Goal: Answer question/provide support

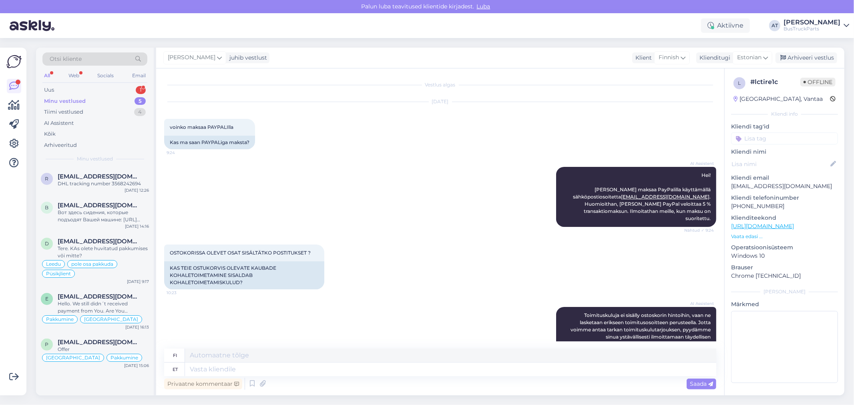
scroll to position [1178, 0]
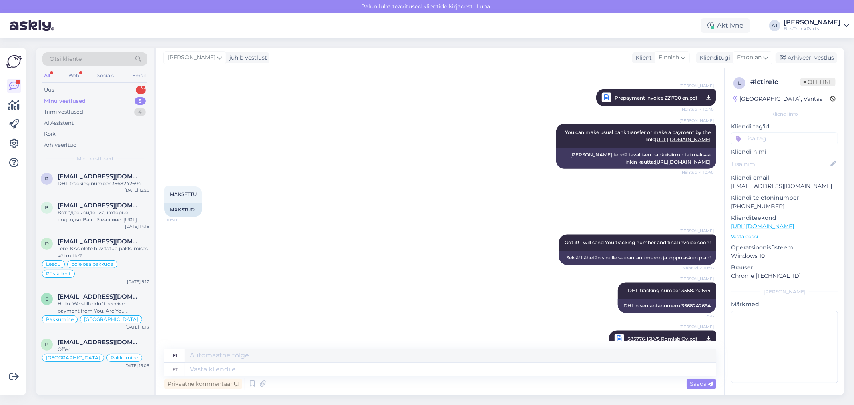
click at [104, 82] on div "All Web Socials Email" at bounding box center [94, 76] width 105 height 12
click at [107, 89] on div "Uus 1" at bounding box center [94, 90] width 105 height 11
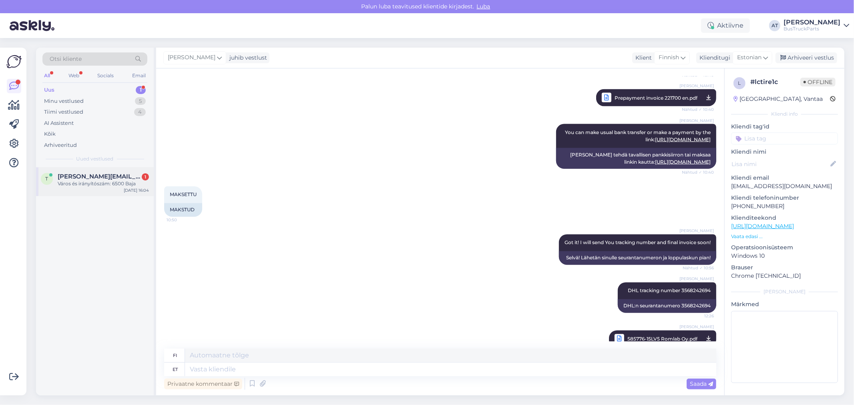
click at [103, 179] on span "[PERSON_NAME][EMAIL_ADDRESS][DOMAIN_NAME]" at bounding box center [99, 176] width 83 height 7
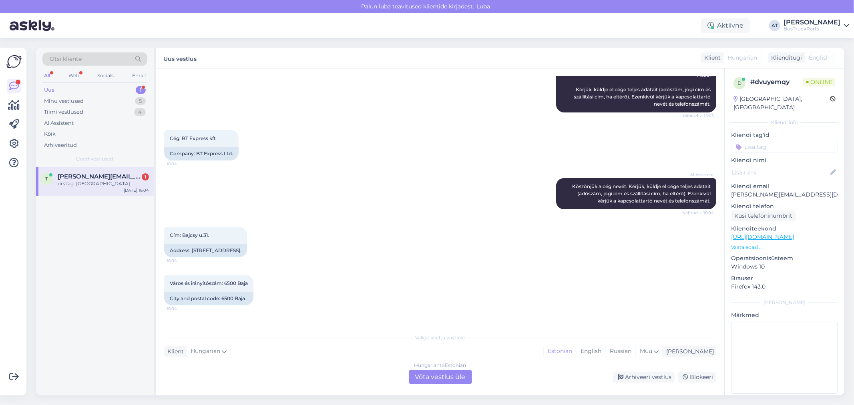
scroll to position [139, 0]
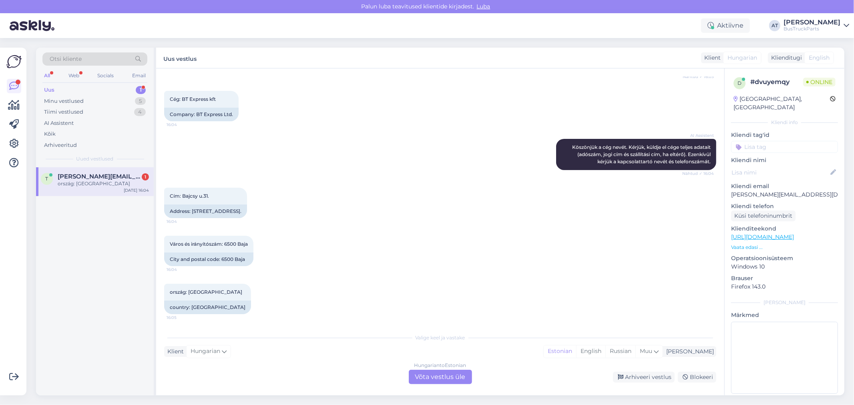
click at [743, 244] on p "Vaata edasi ..." at bounding box center [784, 247] width 107 height 7
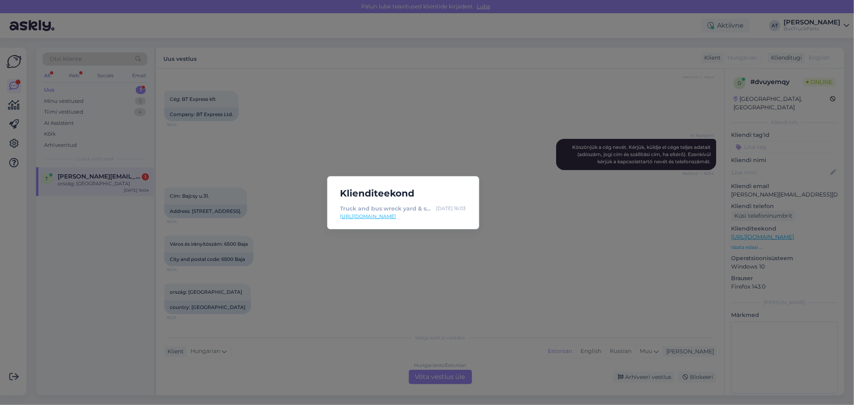
click at [378, 216] on link "[URL][DOMAIN_NAME]" at bounding box center [403, 216] width 126 height 7
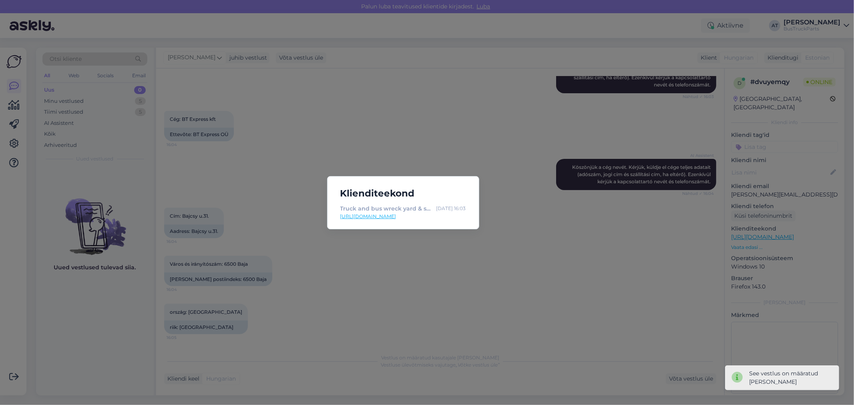
click at [409, 243] on div "Klienditeekond Truck and bus wreck yard & spare parts | TruckParts Eesti OÜ | T…" at bounding box center [427, 202] width 854 height 405
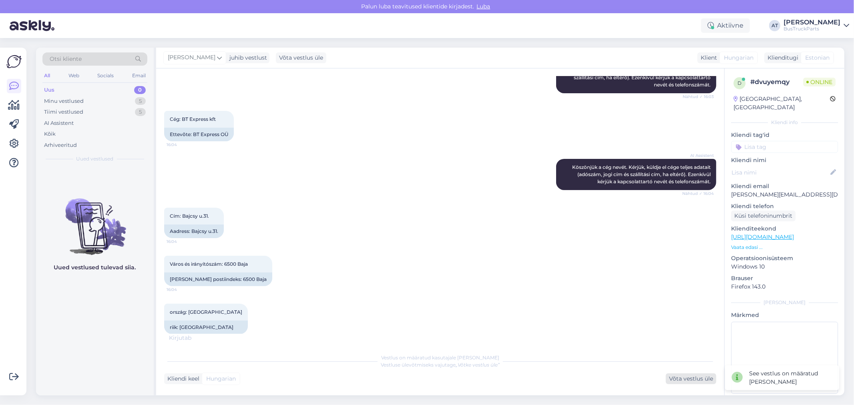
scroll to position [135, 0]
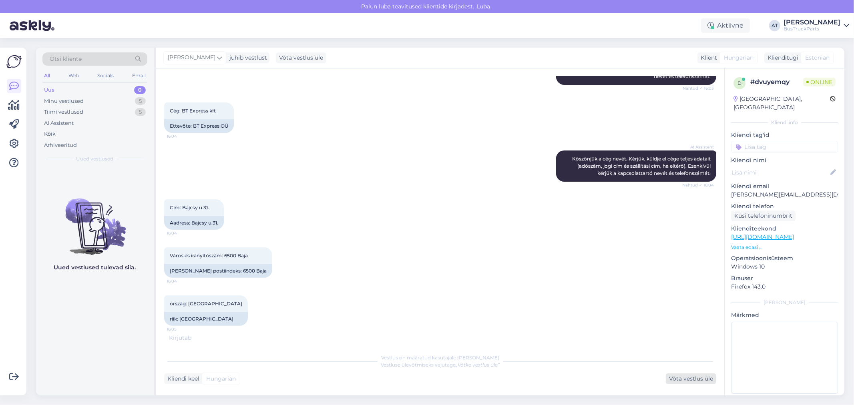
click at [681, 380] on div "Võta vestlus üle" at bounding box center [691, 379] width 50 height 11
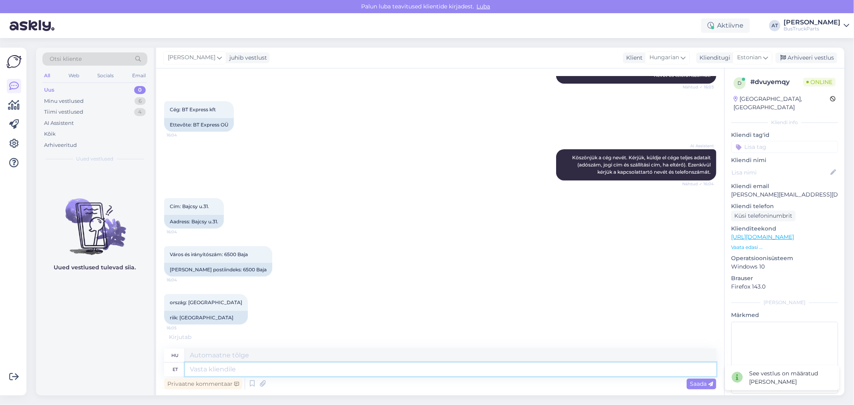
click at [475, 367] on textarea at bounding box center [450, 370] width 531 height 14
type textarea "Yes,"
type textarea "Igen,"
type textarea "Yes, You"
type textarea "Igen, te"
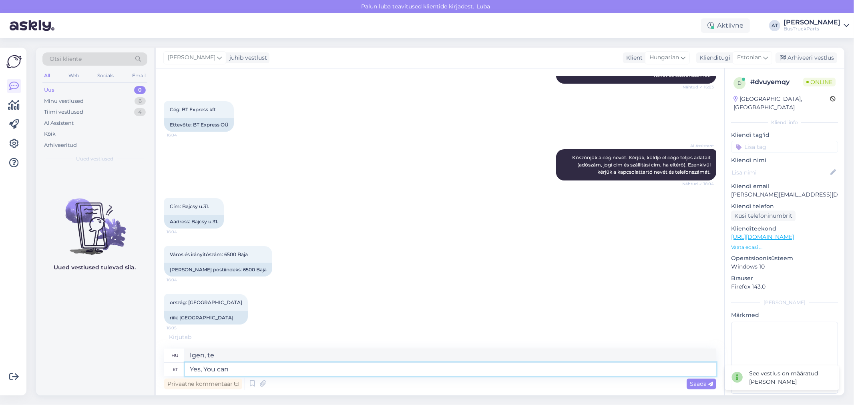
type textarea "Yes, You can"
type textarea "[PERSON_NAME], megteheted"
type textarea "Yes, You can buy"
type textarea "Igen, megvásárolhatod"
type textarea "Yes, You can buy online"
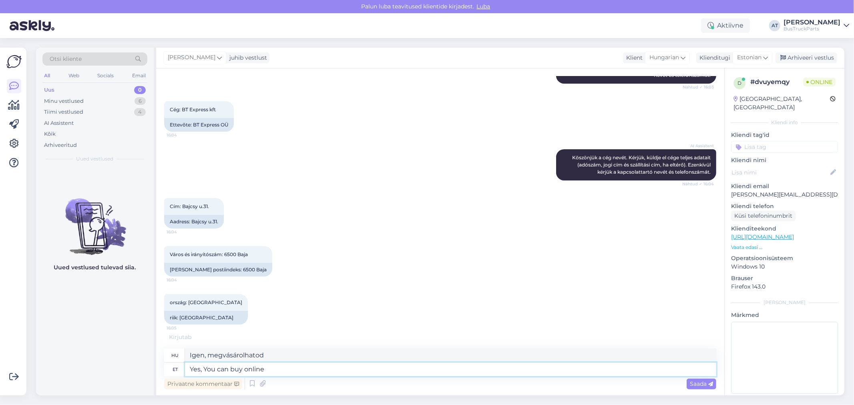
type textarea "Igen, online is vásárolhatsz"
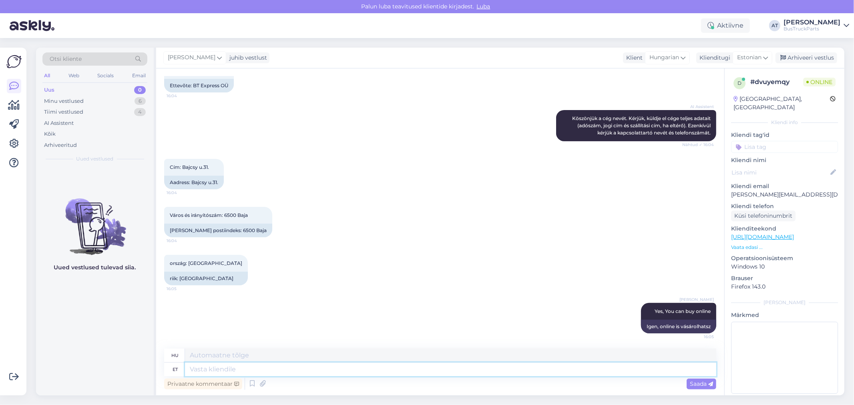
scroll to position [223, 0]
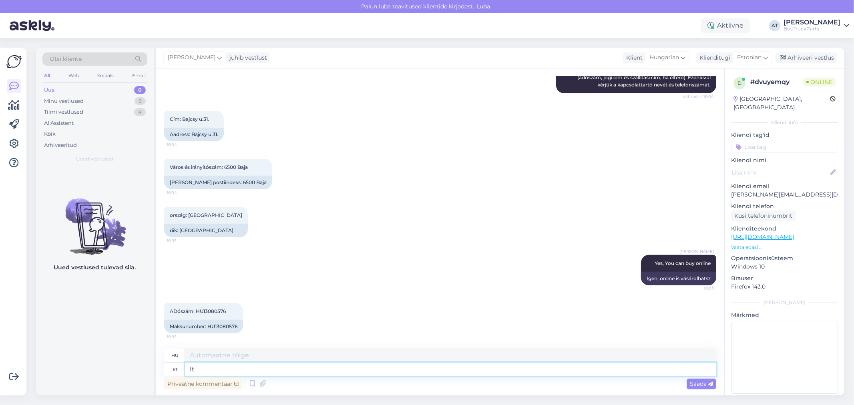
type textarea "It h"
type textarea "Azt"
type textarea "It thre"
type textarea "Három van"
type textarea "It there a"
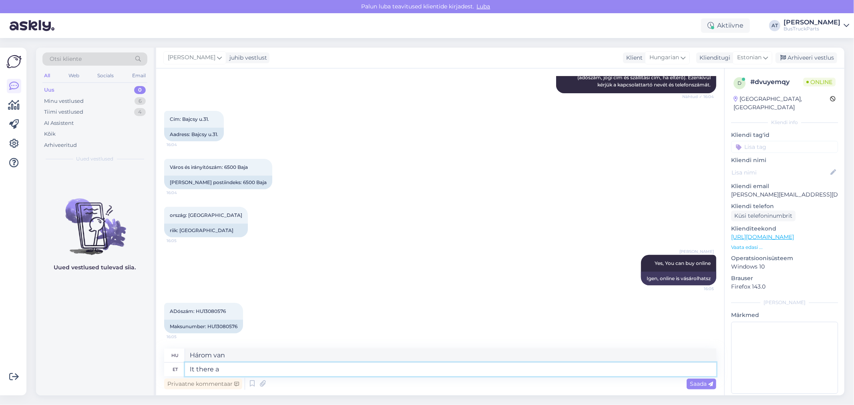
type textarea "[PERSON_NAME]"
type textarea "It there are"
type textarea "Vannak"
type textarea "It there"
type textarea "[PERSON_NAME]"
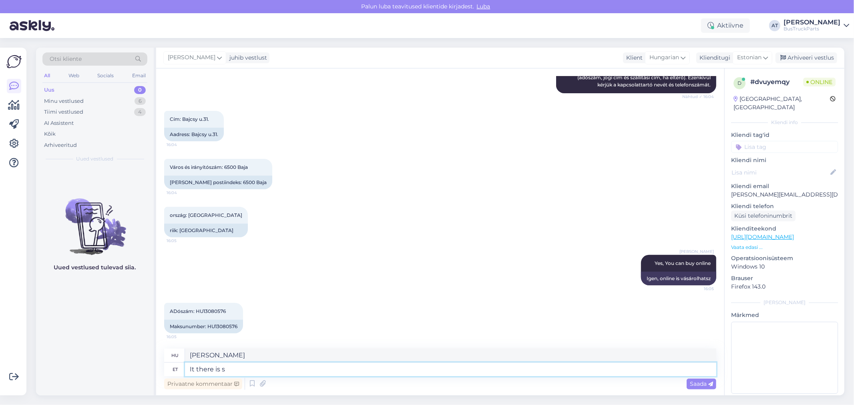
type textarea "It there is so"
type textarea "[PERSON_NAME] van."
type textarea "It there is some p"
type textarea "Van némi"
type textarea "It there is some problems"
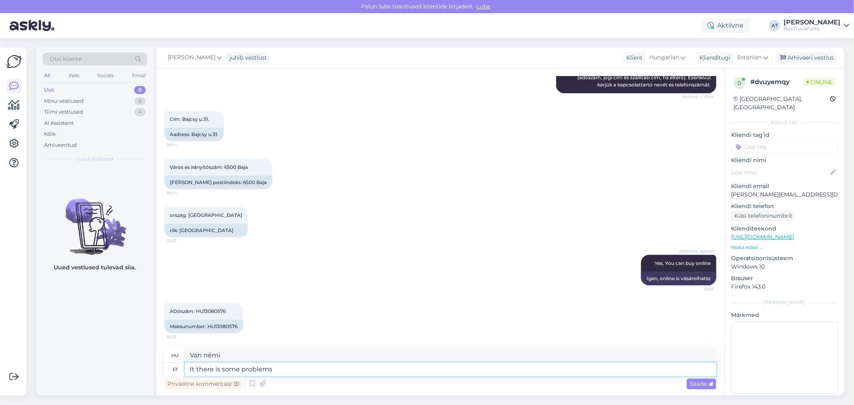
type textarea "Vannak problémák."
type textarea "It there is some problems on o"
type textarea "[PERSON_NAME] problémák."
type textarea "It there is some problems on our w"
type textarea "Vannak problémák a mi oldalunkon"
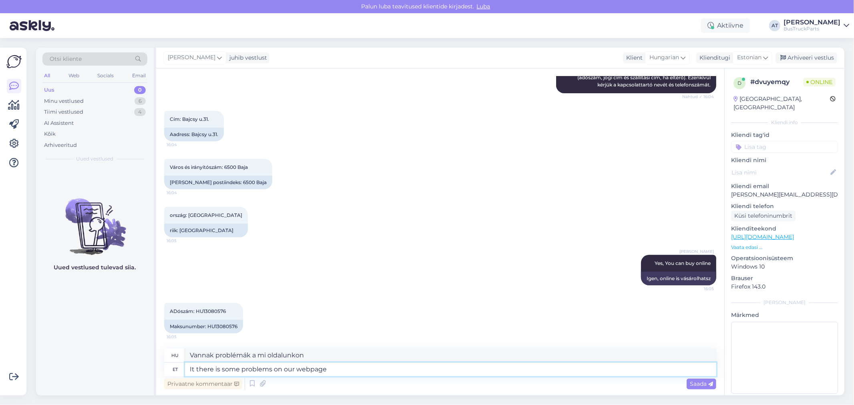
type textarea "It there is some problems on our webpage?"
type textarea "Vannak problémák a weboldalunkon?"
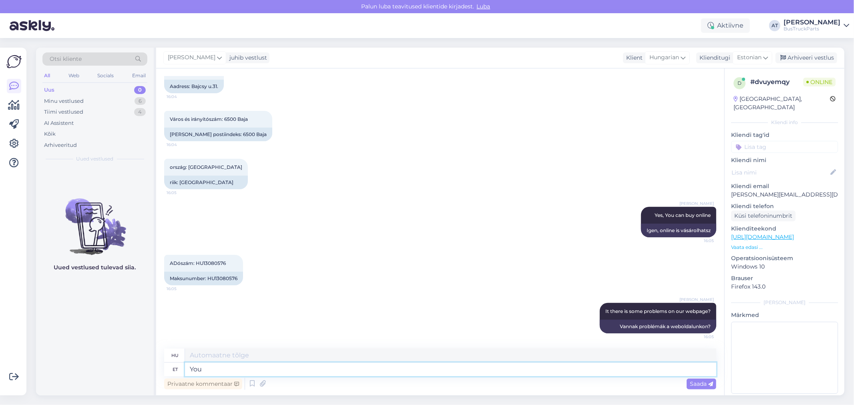
type textarea "You c"
type textarea "Te"
type textarea "You can´t ma"
type textarea "Nem teheted"
type textarea "You can´t make"
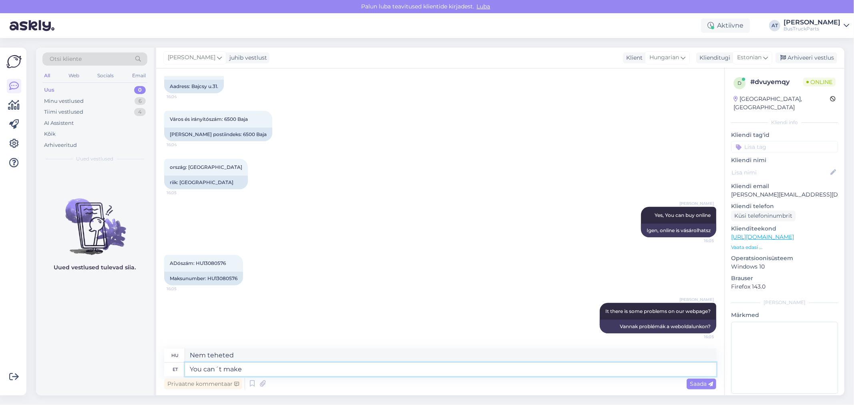
type textarea "Nem tudod megcsinálni"
type textarea "You can´t make order?"
type textarea "Nem tudsz rendelni?"
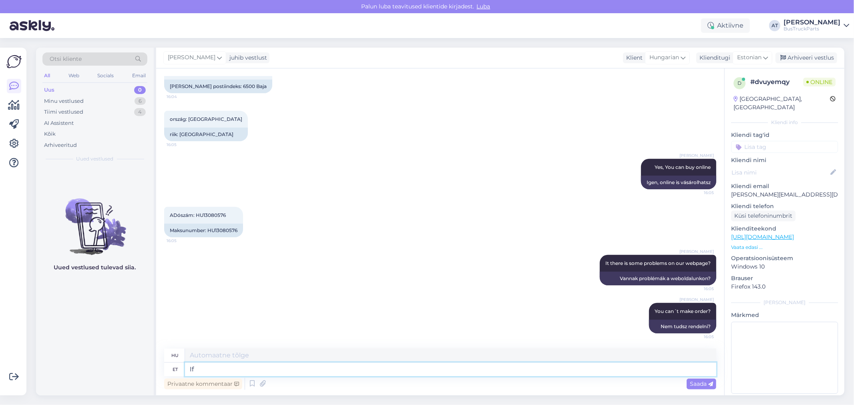
type textarea "If s"
type textarea "Ha"
type textarea "If so, pl"
type textarea "Ha így van,"
type textarea "If so, please"
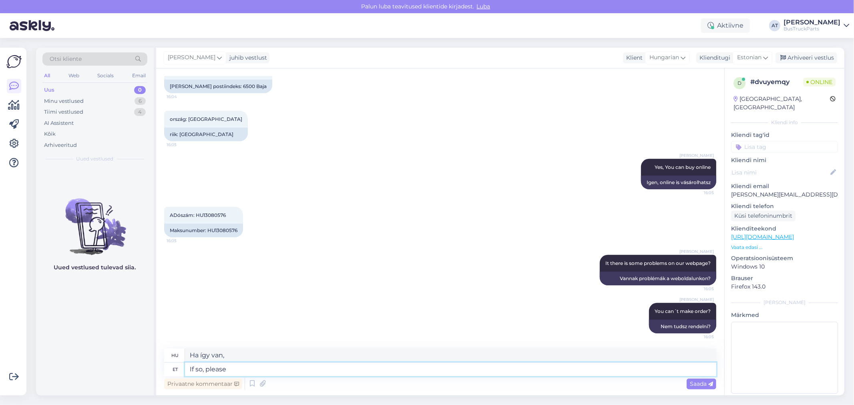
type textarea "Ha igen, kérem"
type textarea "If so, please send me"
type textarea "Ha igen, kérlek küldd el nekem"
type textarea "If so, please send me our"
type textarea "Ha igen, kérlek küldd el nekem a"
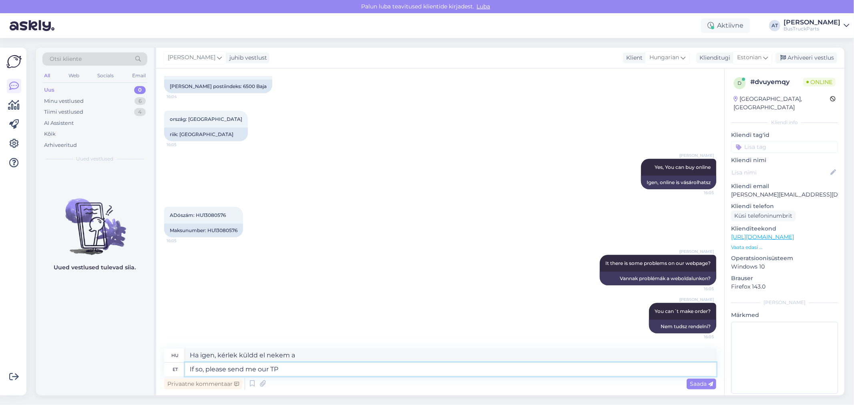
type textarea "If so, please send me our TP n"
type textarea "Ha igen, kérlek küldd el nekem a TP-nket"
type textarea "If so, please send me our TP number o"
type textarea "Ha igen, kérlek küldd el nekem a TP számunkat"
type textarea "If so, please send me our TP number of"
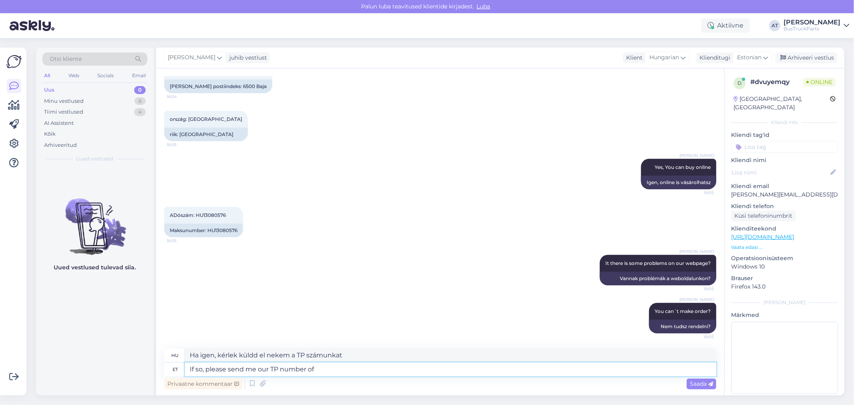
type textarea "Ha igen, kérem, küldje el nekem a TP-számunkat."
type textarea "If so, please send me our TP number of spare pa"
type textarea "Ha igen, kérem, küldje el nekem a pótalkatrész TP-számát."
type textarea "If so, please send me our TP number of spare part You want to o"
type textarea "Ha igen, kérem, küldje el nekem a kívánt alkatrész TP-számát."
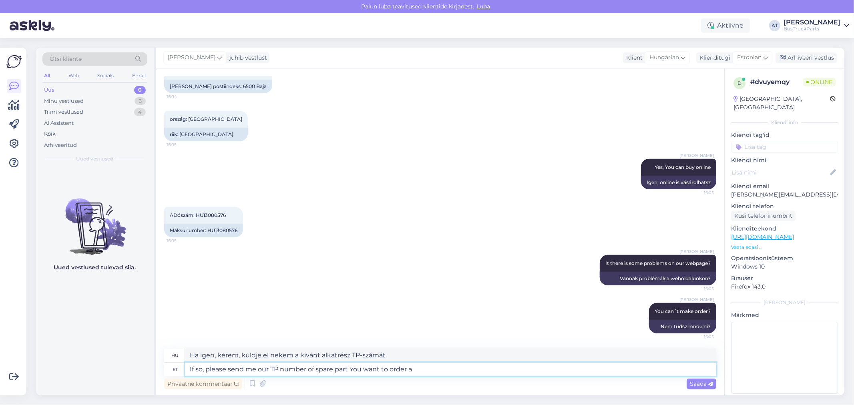
type textarea "If so, please send me our TP number of spare part You want to order an"
type textarea "Ha igen, kérem, küldje el nekem a megrendelni kívánt alkatrész TP-számát."
type textarea "If so, please send me our TP number of spare part You want to order and I"
type textarea "Ha igen, kérem, küldje el nekem a megrendelni kívánt alkatrész TP-számát, és"
type textarea "If so, please send me our TP number of spare part You want to order and I"
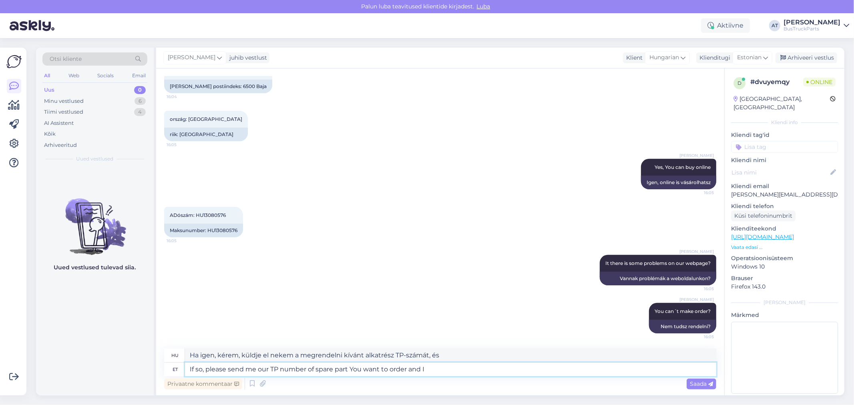
type textarea "Ha igen, kérem, küldje el nekem a megrendelni kívánt alkatrész TP-számát, és én"
type textarea "If so, please send me our TP number of spare part You want to order and I will"
type textarea "Ha igen, kérem, küldje el nekem a megrendelni kívánt alkatrész TP-számát, és én…"
type textarea "If so, please send me our TP number of spare part You want to order and I will …"
type textarea "Ha igen, kérem, küldje el nekem a megrendelni kívánt alkatrész TP-számát, és re…"
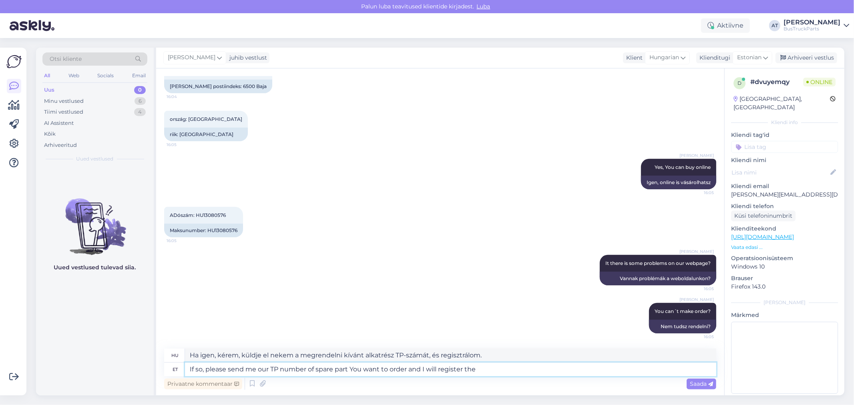
type textarea "If so, please send me our TP number of spare part You want to order and I will …"
type textarea "Ha igen, kérem, küldje el nekem a megrendelni kívánt alkatrész TP-számát, és re…"
type textarea "If so, please send me our TP number of spare part You want to order and I will …"
type textarea "Ha igen, kérem, küldje el nekem a megrendelni kívánt alkatrész TP-számát, és re…"
type textarea "If so, please send me our TP number of spare part You want to order and I will …"
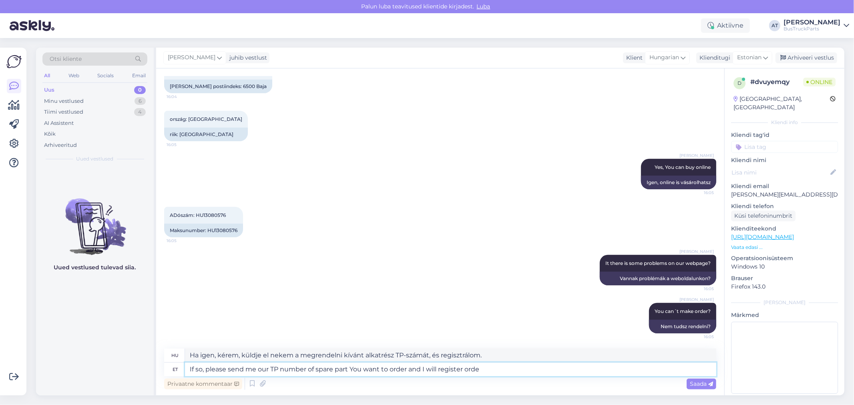
type textarea "Ha igen, kérem, küldje el nekem a megrendelni kívánt alkatrész TP-számát, és én…"
type textarea "If so, please send me our TP number of spare part You want to order and I will …"
type textarea "Ha igen, kérem, küldje el nekem a megrendelni kívánt alkatrész TP-számát, és re…"
type textarea "If so, please send me our TP number of spare part You want to order and I will …"
type textarea "Ha igen, kérem, küldje el nekem a megrendelni kívánt alkatrész TP-számát, és én…"
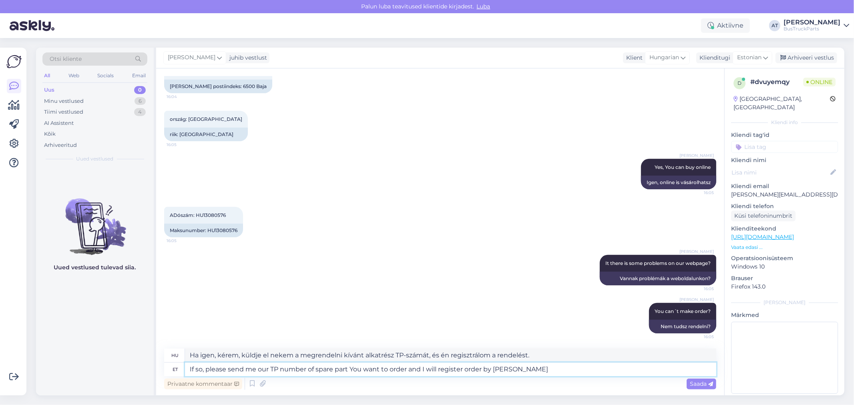
type textarea "If so, please send me our TP number of spare part You want to order and I will …"
type textarea "Ha igen, kérem, küldje el nekem a megrendelni kívánt alkatrész TP-számát, és én…"
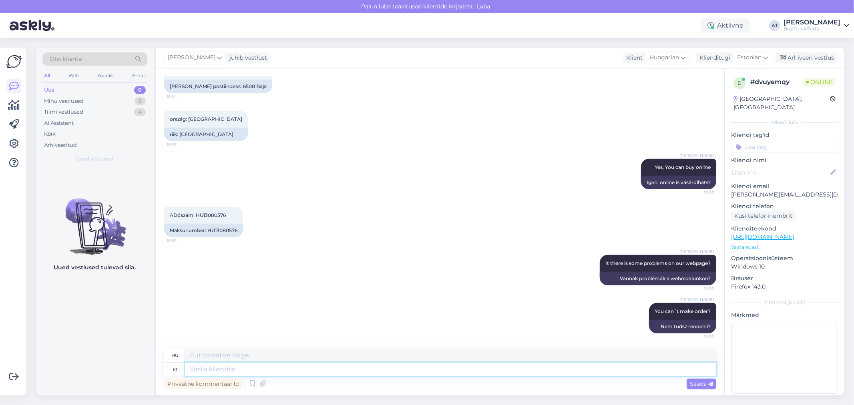
scroll to position [382, 0]
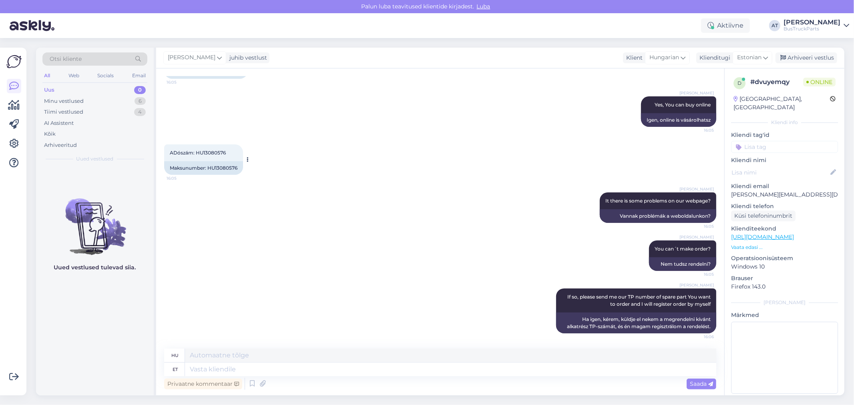
click at [225, 165] on div "Maksunumber: HU13080576" at bounding box center [203, 168] width 79 height 14
copy div "HU13080576"
click at [423, 223] on div "[PERSON_NAME] It there is some problems on our webpage? 16:05 Vannak problémák …" at bounding box center [440, 208] width 552 height 48
click at [787, 191] on p "[PERSON_NAME][EMAIL_ADDRESS][DOMAIN_NAME]" at bounding box center [784, 195] width 107 height 8
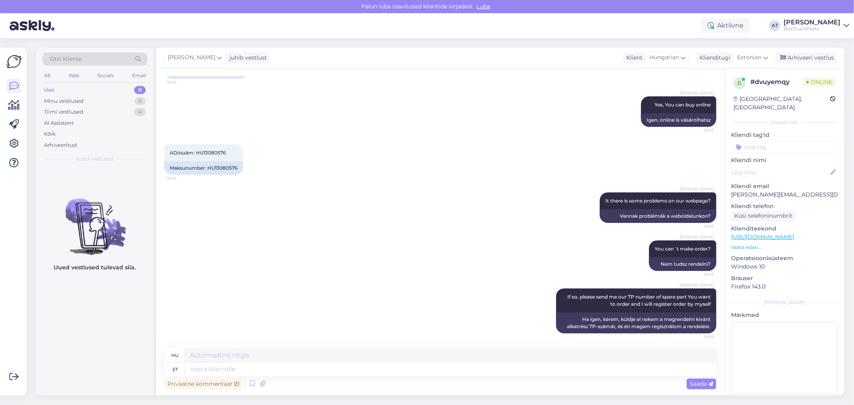
click at [784, 191] on p "[PERSON_NAME][EMAIL_ADDRESS][DOMAIN_NAME]" at bounding box center [784, 195] width 107 height 8
copy p "[PERSON_NAME][EMAIL_ADDRESS][DOMAIN_NAME]"
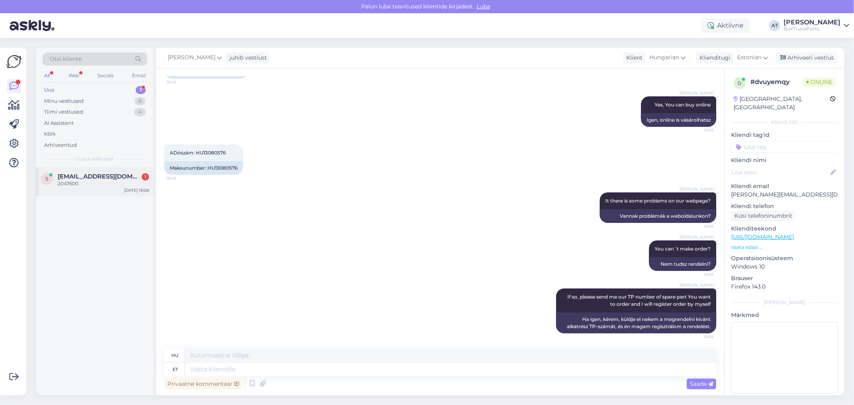
click at [122, 175] on span "[EMAIL_ADDRESS][DOMAIN_NAME]" at bounding box center [99, 176] width 83 height 7
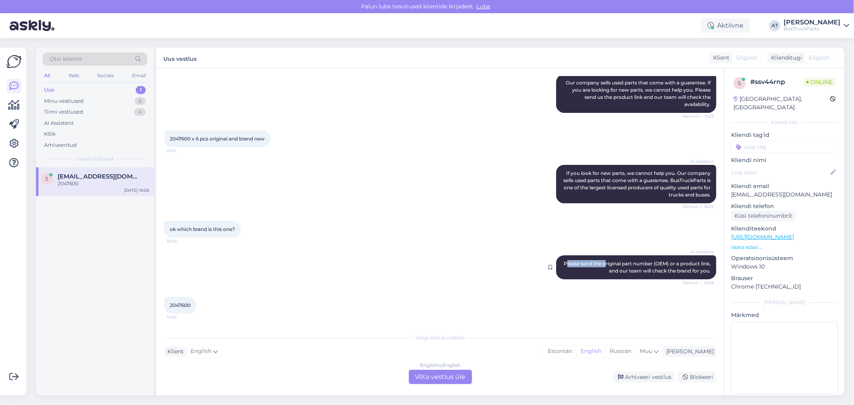
drag, startPoint x: 568, startPoint y: 262, endPoint x: 609, endPoint y: 263, distance: 41.3
click at [609, 263] on span "Please send the original part number (OEM) or a product link, and our team will…" at bounding box center [638, 267] width 148 height 13
click at [462, 263] on div "AI Assistent Please send the original part number (OEM) or a product link, and …" at bounding box center [440, 268] width 552 height 42
click at [464, 261] on div "AI Assistent Please send the original part number (OEM) or a product link, and …" at bounding box center [440, 268] width 552 height 42
click at [422, 320] on div "2047600 16:08" at bounding box center [440, 305] width 552 height 34
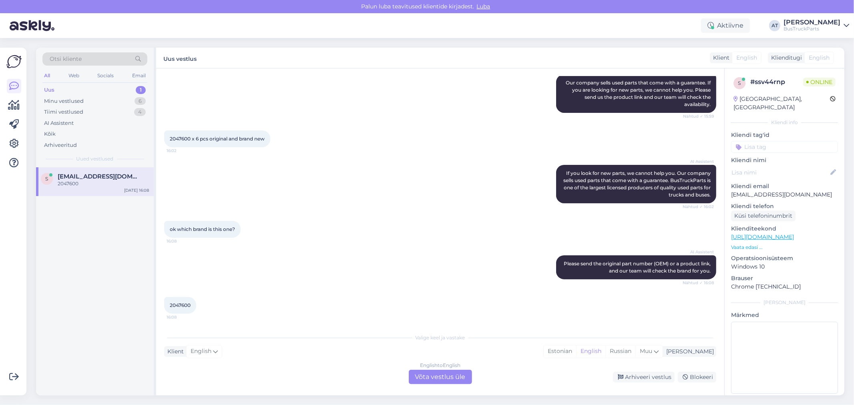
click at [173, 306] on span "2047600" at bounding box center [180, 305] width 21 height 6
copy div "2047600 16:08"
click at [757, 191] on p "[EMAIL_ADDRESS][DOMAIN_NAME]" at bounding box center [784, 195] width 107 height 8
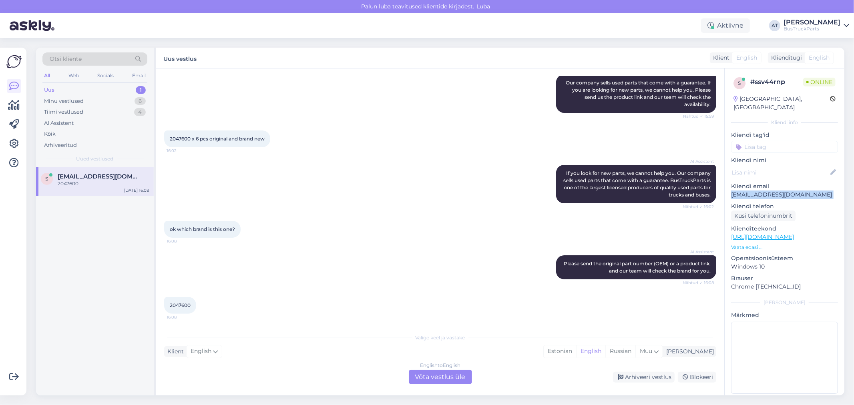
click at [757, 191] on p "[EMAIL_ADDRESS][DOMAIN_NAME]" at bounding box center [784, 195] width 107 height 8
copy p "[EMAIL_ADDRESS][DOMAIN_NAME]"
click at [440, 378] on div "English to English Võta vestlus üle" at bounding box center [440, 377] width 63 height 14
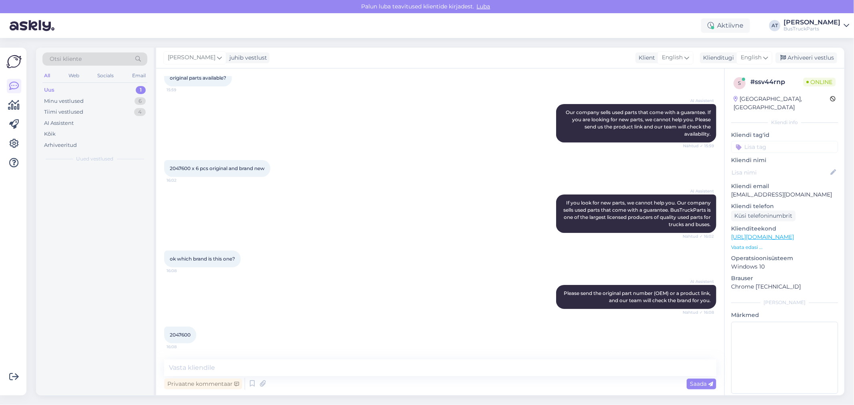
scroll to position [83, 0]
click at [467, 367] on textarea at bounding box center [440, 368] width 552 height 17
type textarea "Hello"
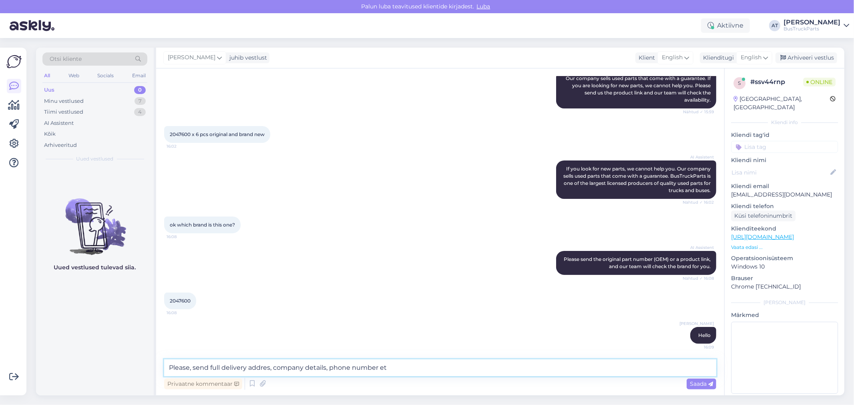
type textarea "Please, send full delivery addres, company details, phone number etc"
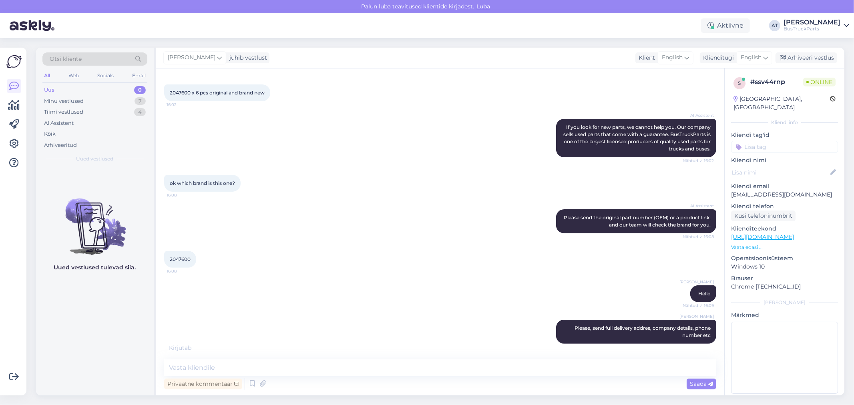
scroll to position [194, 0]
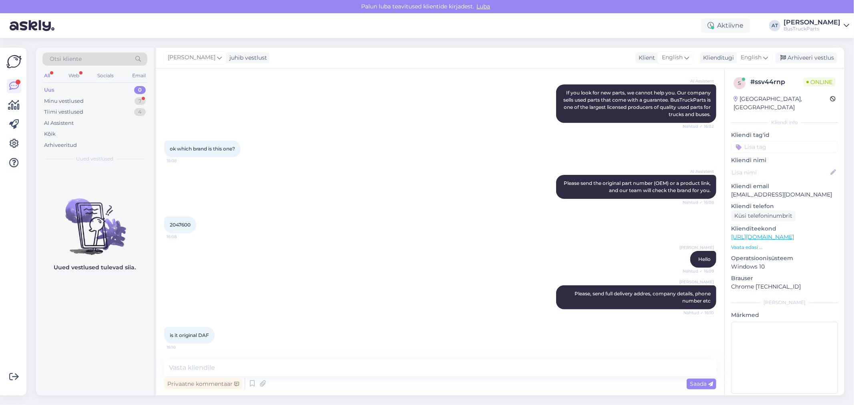
click at [201, 334] on span "is it original DAF" at bounding box center [189, 335] width 39 height 6
click at [200, 372] on textarea at bounding box center [440, 368] width 552 height 17
type textarea "yes"
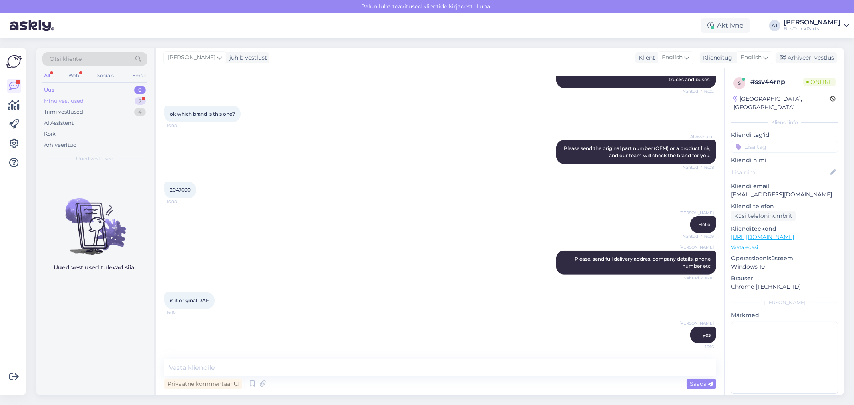
click at [85, 97] on div "Minu vestlused 7" at bounding box center [94, 101] width 105 height 11
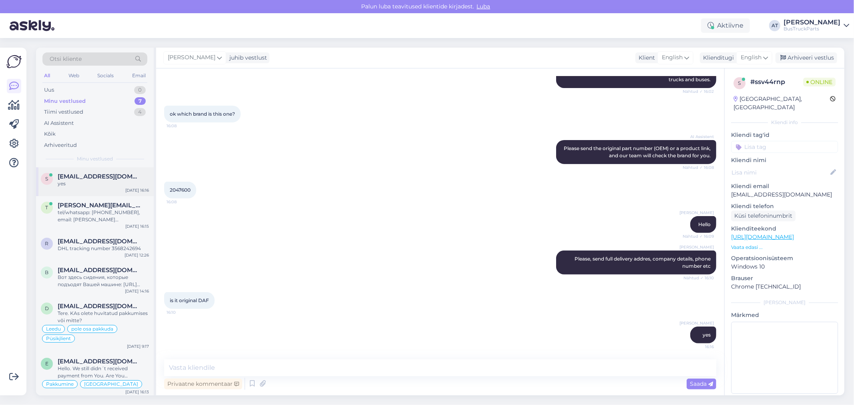
click at [105, 177] on span "[EMAIL_ADDRESS][DOMAIN_NAME]" at bounding box center [99, 176] width 83 height 7
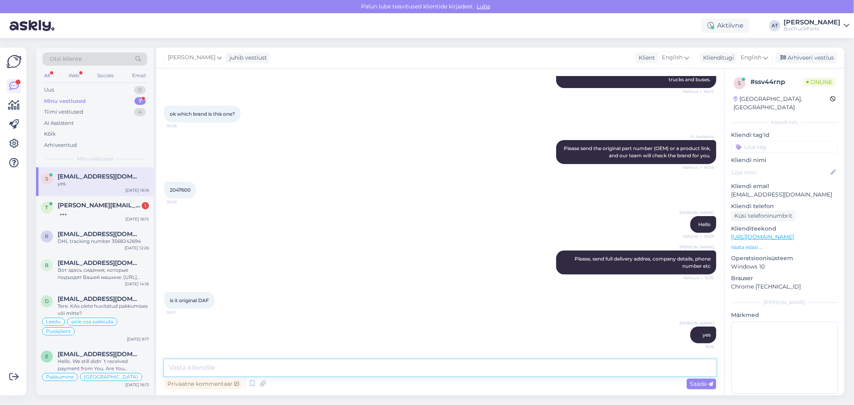
click at [247, 366] on textarea at bounding box center [440, 368] width 552 height 17
paste textarea "[URL][DOMAIN_NAME]"
type textarea "Like this 6 pcs [URL][DOMAIN_NAME]"
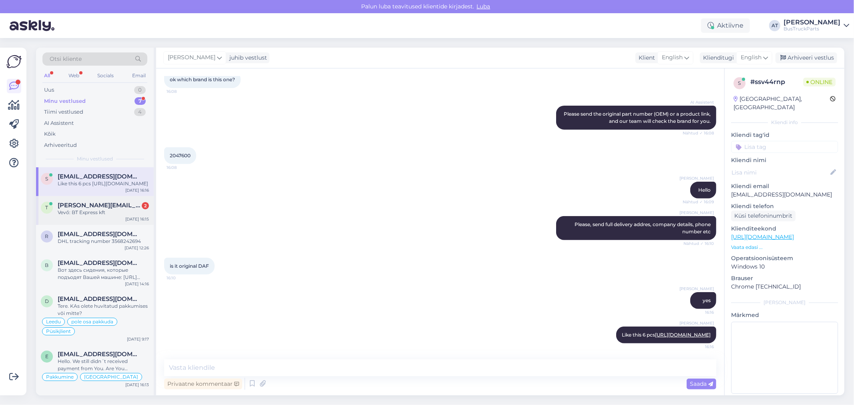
click at [99, 216] on div "Vevő: BT Express kft" at bounding box center [103, 212] width 91 height 7
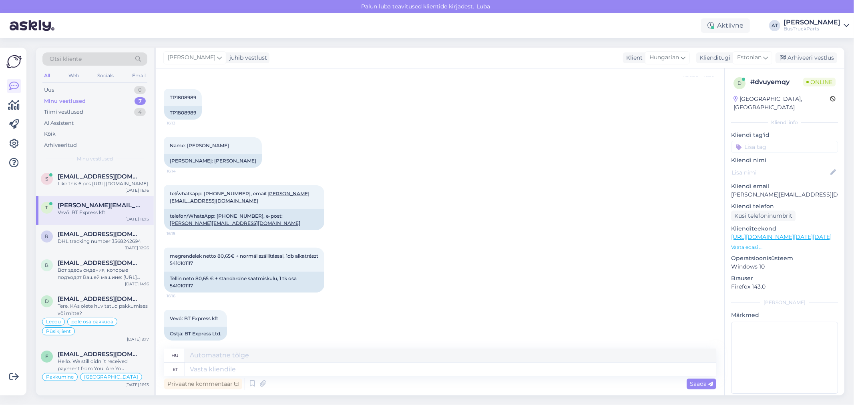
drag, startPoint x: 438, startPoint y: 248, endPoint x: 449, endPoint y: 242, distance: 12.0
click at [438, 249] on div "megrendelek netto 80,65€ + normál szállítással, 1db alkatrészt 5410101117 16:16…" at bounding box center [440, 270] width 552 height 62
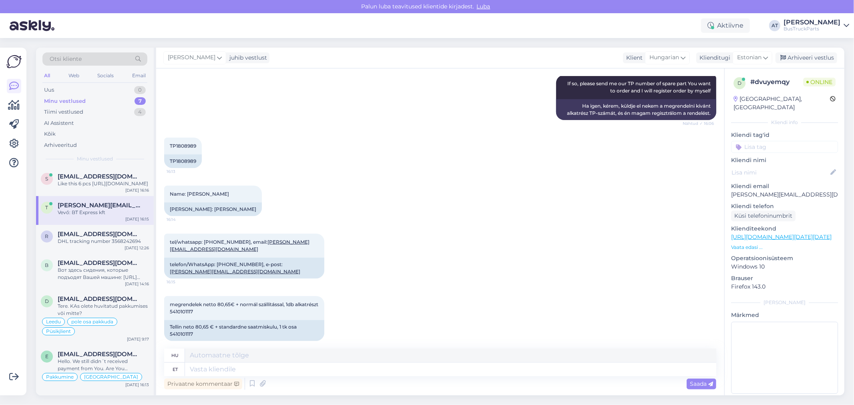
scroll to position [555, 0]
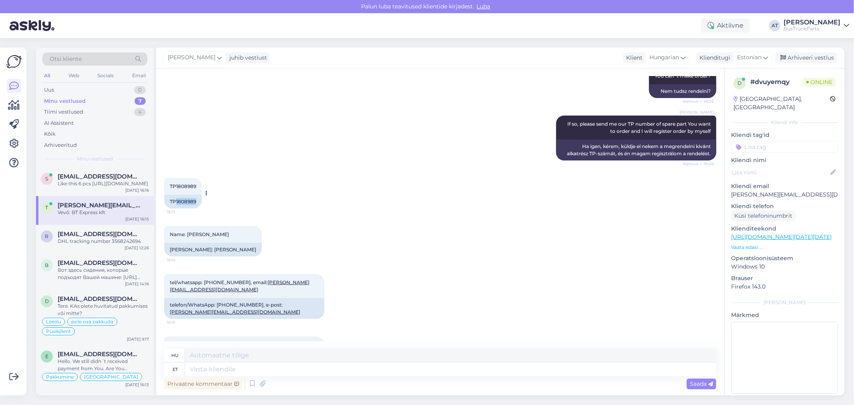
drag, startPoint x: 177, startPoint y: 201, endPoint x: 198, endPoint y: 201, distance: 21.6
click at [198, 201] on div "TP1808989" at bounding box center [183, 202] width 38 height 14
copy div "1808989"
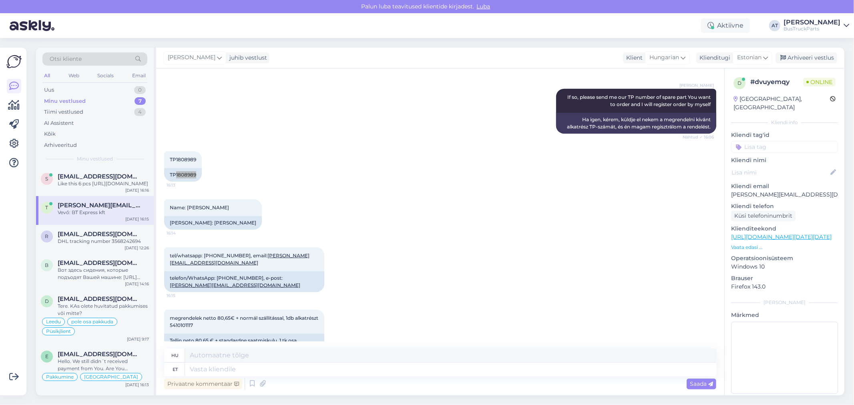
scroll to position [644, 0]
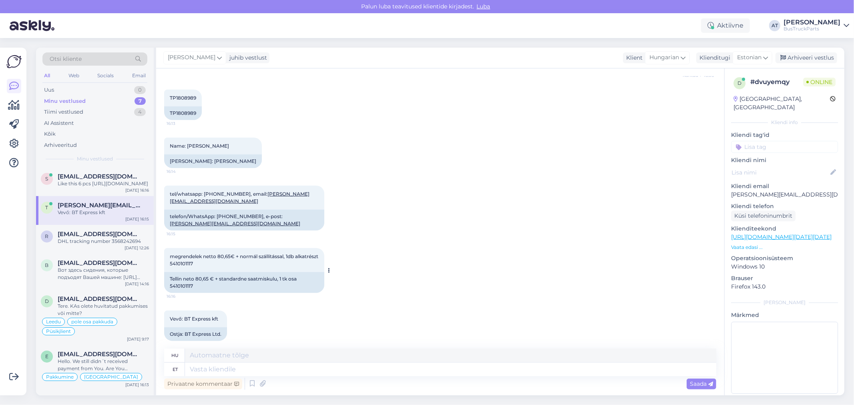
click at [221, 256] on div "megrendelek netto 80,65€ + normál szállítással, 1db alkatrészt 5410101117 16:16" at bounding box center [244, 260] width 160 height 24
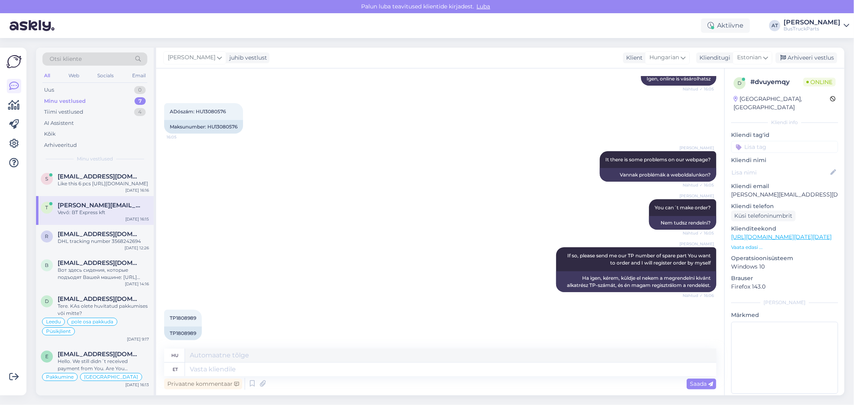
scroll to position [377, 0]
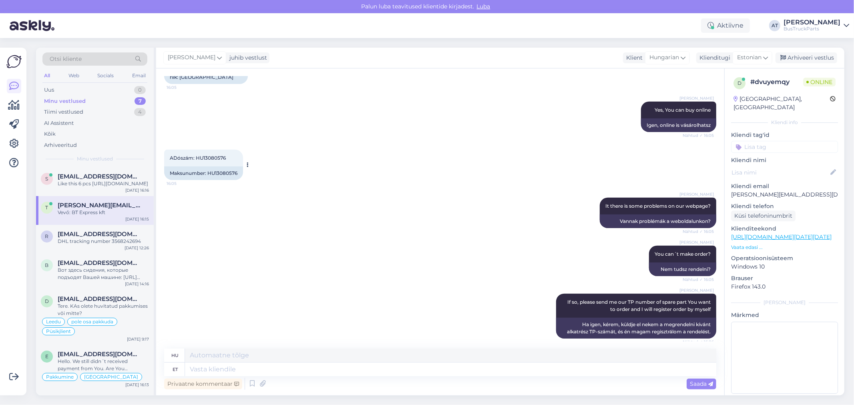
click at [227, 174] on div "Maksunumber: HU13080576" at bounding box center [203, 174] width 79 height 14
copy div "HU13080576"
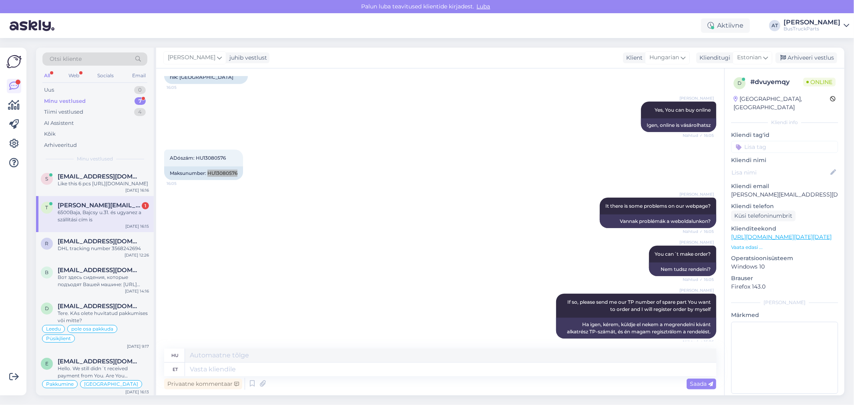
scroll to position [692, 0]
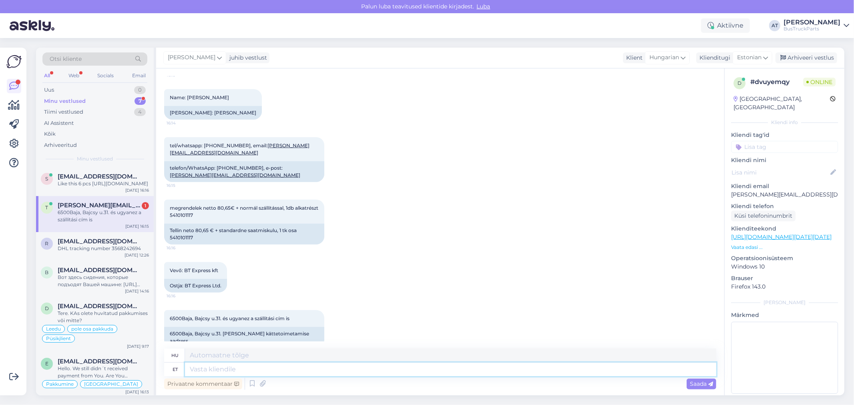
click at [382, 374] on textarea at bounding box center [450, 370] width 531 height 14
type textarea "moment"
type textarea "pillanat"
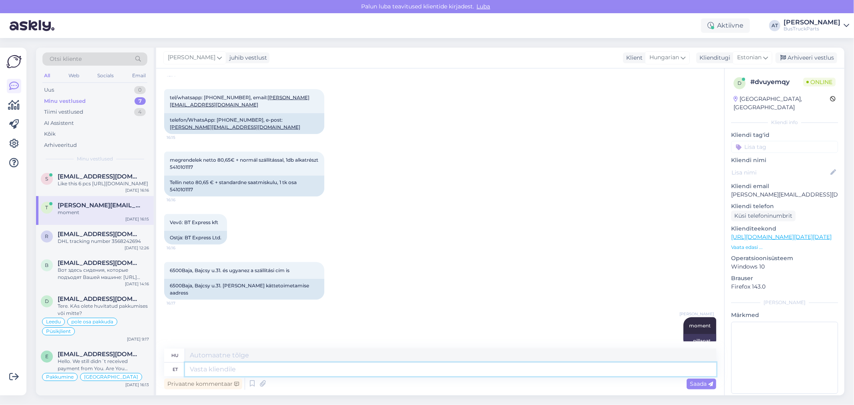
scroll to position [740, 0]
click at [262, 383] on icon at bounding box center [262, 384] width 11 height 12
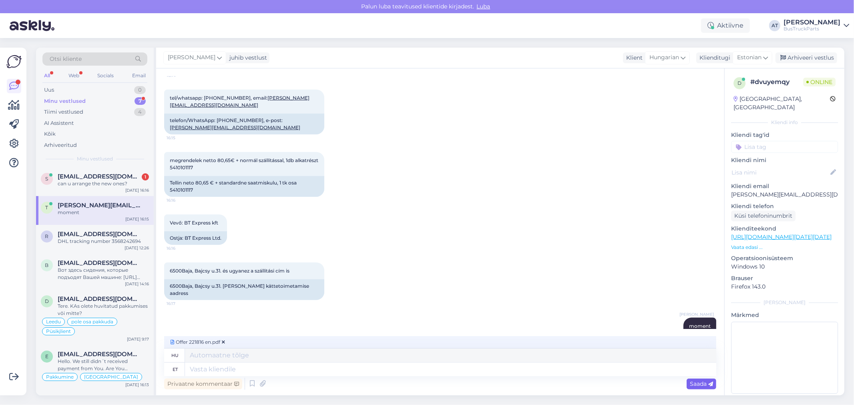
click at [696, 382] on span "Saada" at bounding box center [701, 383] width 23 height 7
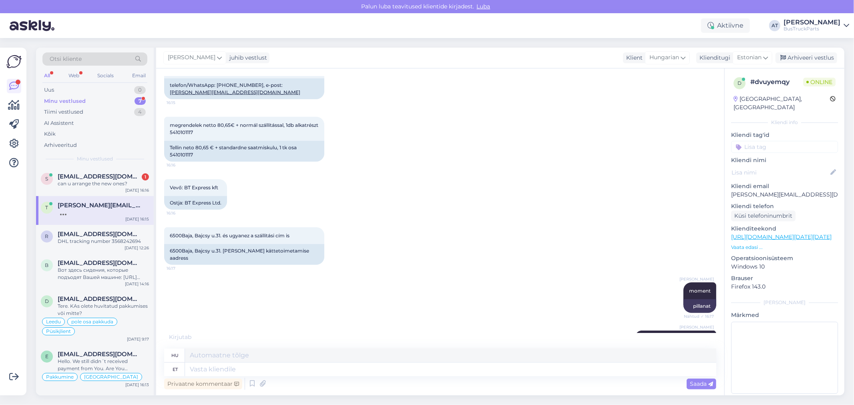
scroll to position [783, 0]
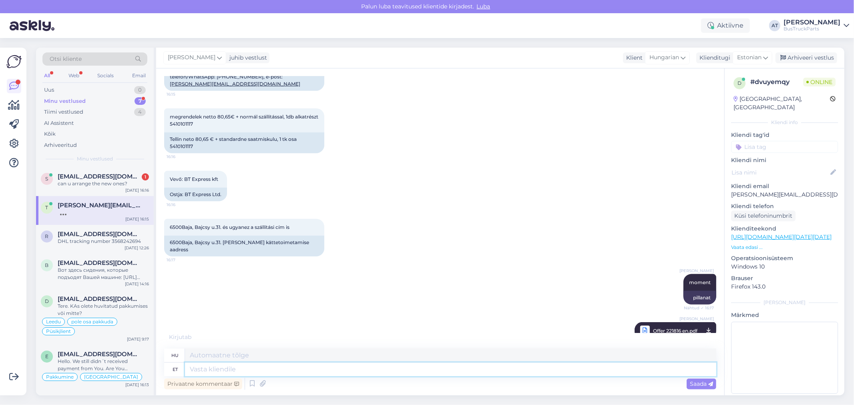
click at [298, 366] on textarea at bounding box center [450, 370] width 531 height 14
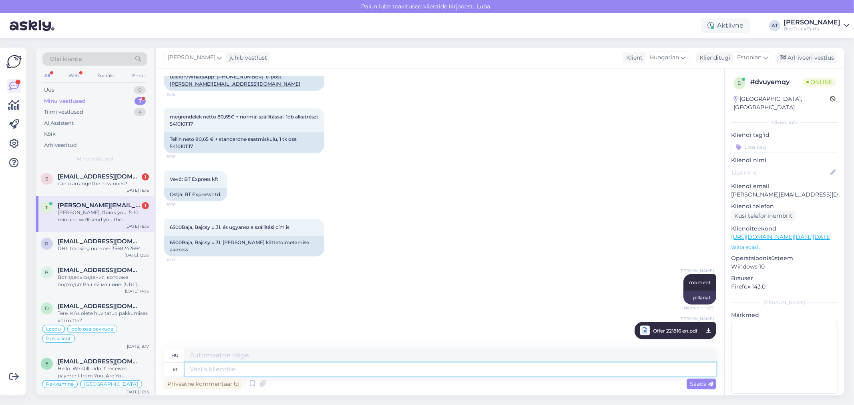
scroll to position [830, 0]
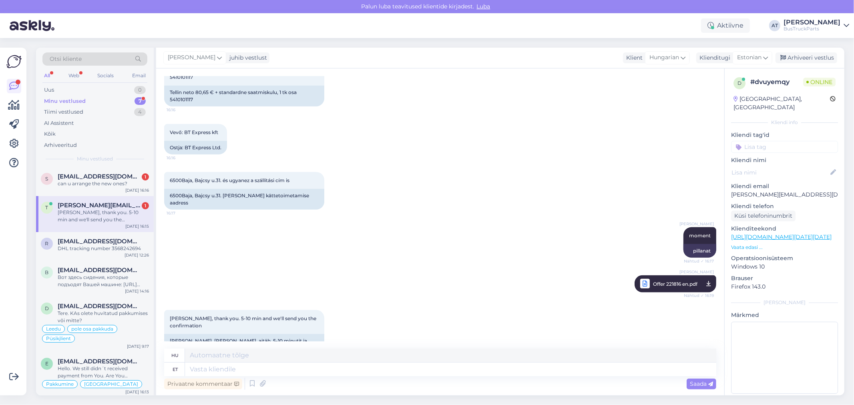
click at [250, 334] on div "[PERSON_NAME], thank you. 5-10 min and we'll send you the confirmation 16:22 [P…" at bounding box center [440, 333] width 552 height 62
click at [252, 334] on div "[PERSON_NAME], [PERSON_NAME], aitäh. 5-10 minutit ja saadame sulle kinnituse." at bounding box center [244, 344] width 160 height 21
click at [343, 369] on textarea at bounding box center [450, 370] width 531 height 14
click at [326, 368] on textarea at bounding box center [450, 370] width 531 height 14
type textarea "Thank [PERSON_NAME]"
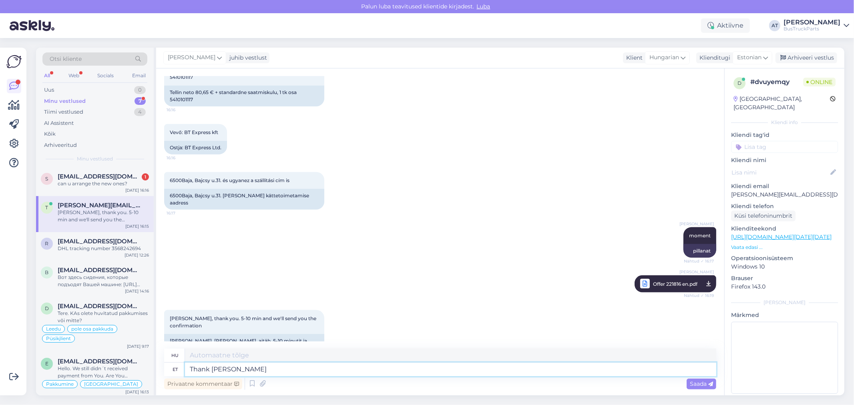
type textarea "Köszönöm"
type textarea "Thank You!"
type textarea "Köszönöm!"
type textarea "Thank You!"
click at [703, 385] on span "Saada" at bounding box center [701, 383] width 23 height 7
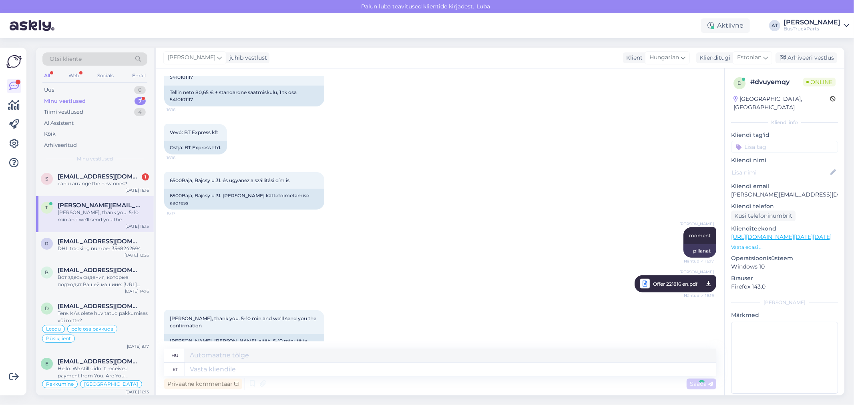
scroll to position [878, 0]
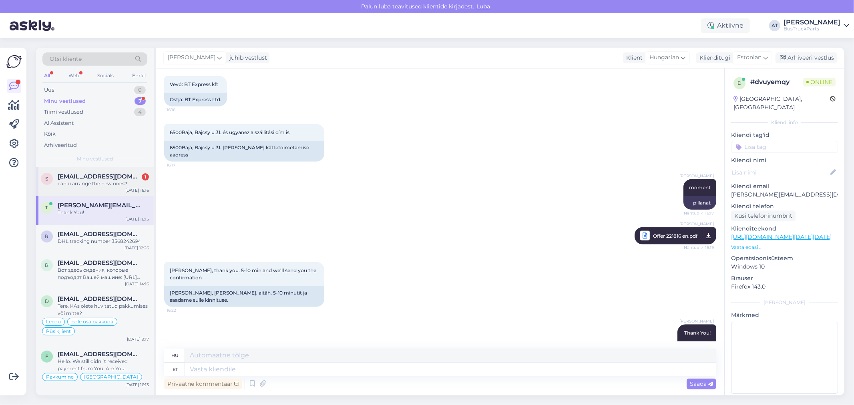
click at [104, 176] on span "[EMAIL_ADDRESS][DOMAIN_NAME]" at bounding box center [99, 176] width 83 height 7
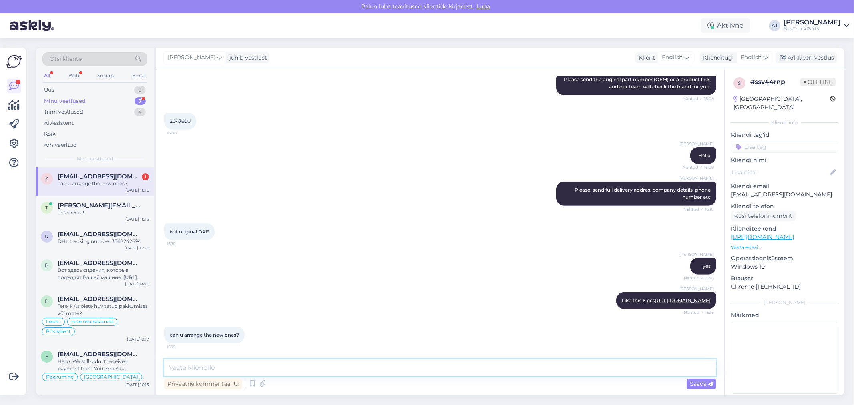
click at [383, 365] on textarea at bounding box center [440, 368] width 552 height 17
type textarea "No"
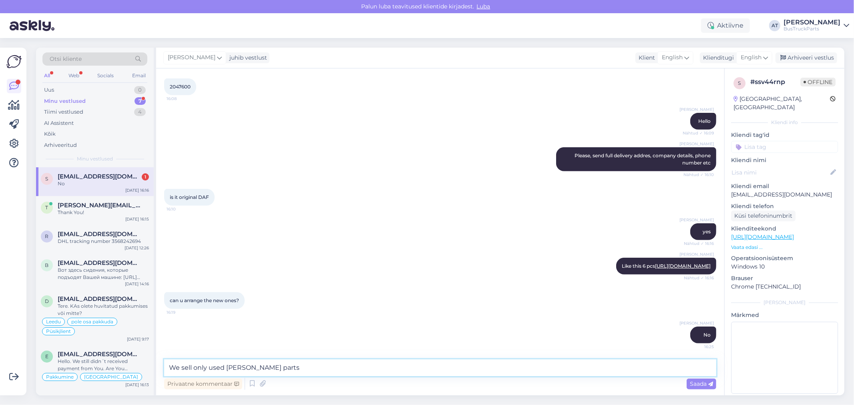
click at [232, 369] on textarea "We sell only used [PERSON_NAME] parts" at bounding box center [440, 368] width 552 height 17
type textarea "We sell only used spare parts"
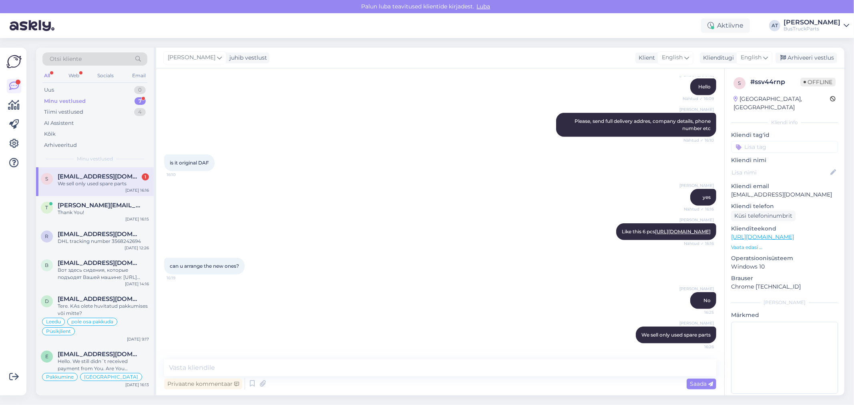
click at [93, 182] on div "We sell only used spare parts" at bounding box center [103, 183] width 91 height 7
drag, startPoint x: 631, startPoint y: 333, endPoint x: 695, endPoint y: 333, distance: 64.1
click at [695, 333] on div "[PERSON_NAME] We sell only used spare parts 16:26" at bounding box center [676, 335] width 81 height 17
click at [585, 370] on textarea at bounding box center [440, 368] width 552 height 17
click at [590, 367] on textarea at bounding box center [440, 368] width 552 height 17
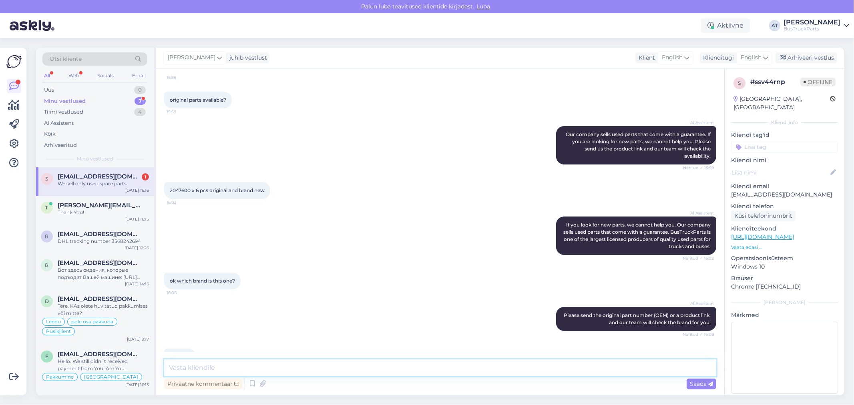
scroll to position [329, 0]
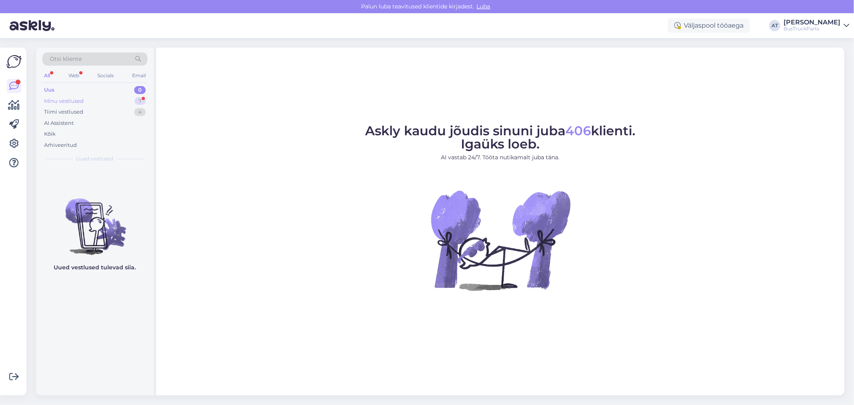
click at [85, 99] on div "Minu vestlused 7" at bounding box center [94, 101] width 105 height 11
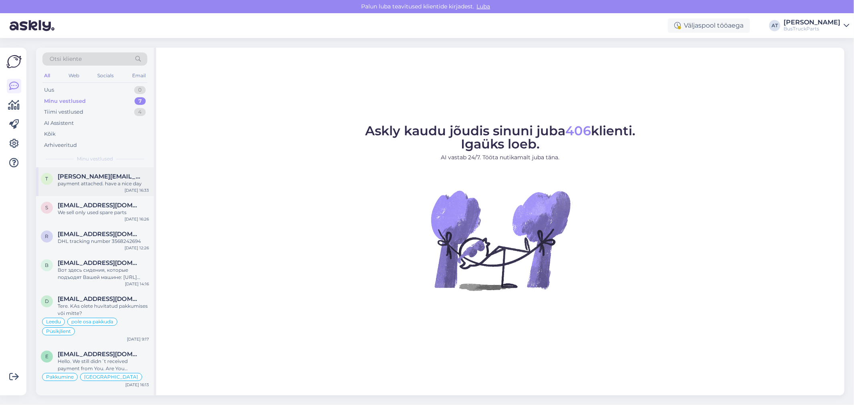
click at [90, 171] on div "t t.barabas@btexpress.hu payment attached. have a nice day Sep 26 16:33" at bounding box center [95, 181] width 118 height 29
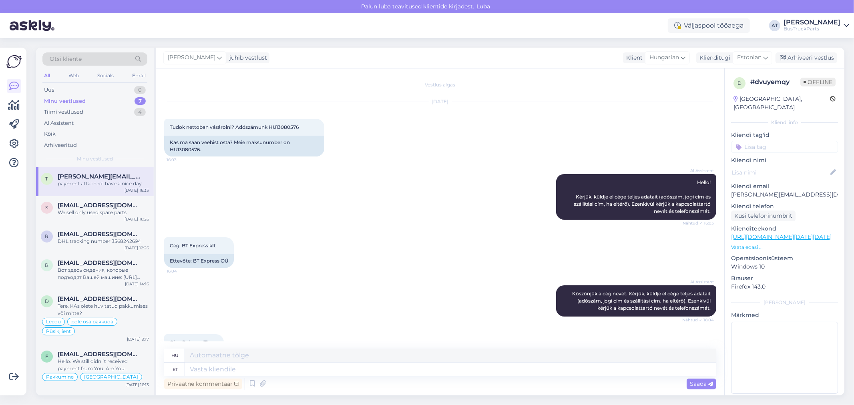
scroll to position [961, 0]
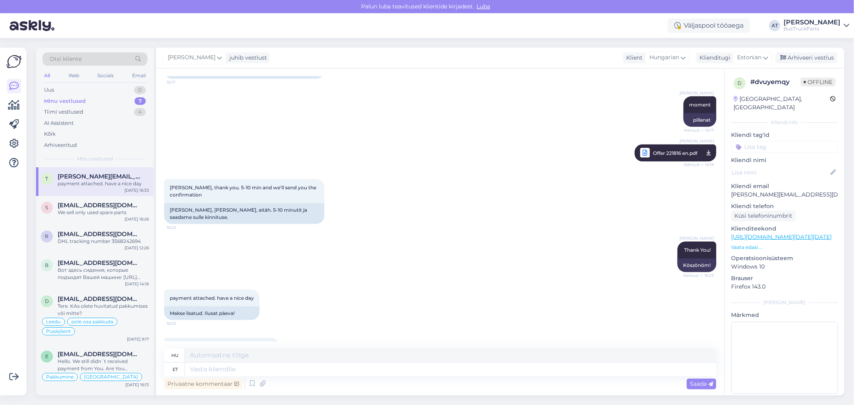
click at [256, 342] on span "Truckparts Eesti OÜ_26.09.2025..pdf" at bounding box center [221, 347] width 77 height 10
click at [783, 191] on p "[PERSON_NAME][EMAIL_ADDRESS][DOMAIN_NAME]" at bounding box center [784, 195] width 107 height 8
copy p "[PERSON_NAME][EMAIL_ADDRESS][DOMAIN_NAME]"
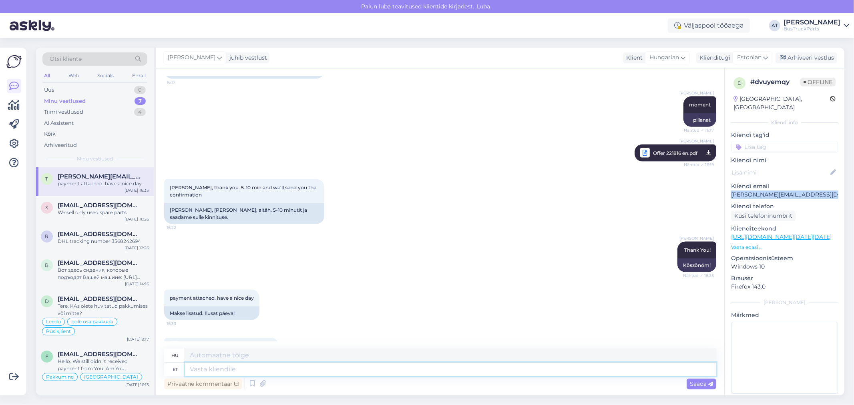
click at [459, 370] on textarea at bounding box center [450, 370] width 531 height 14
type textarea "Thank"
type textarea "Köszönöm"
type textarea "Thank You! I"
type textarea "Köszönöm!"
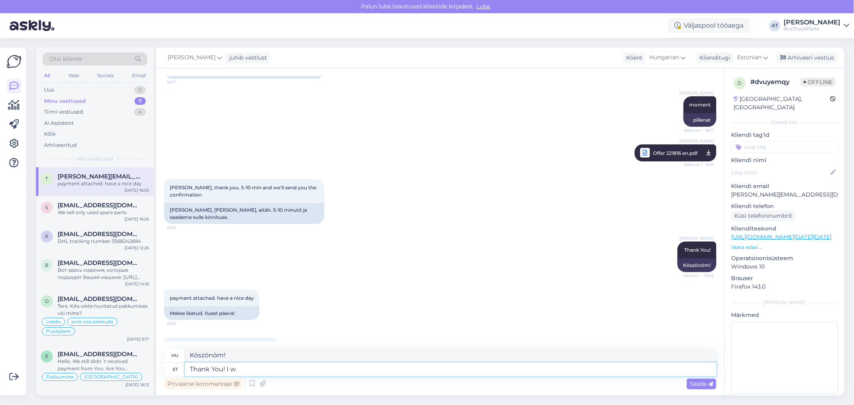
type textarea "Thank You! I wi"
type textarea "Köszönöm! Én"
type textarea "Thank You! I will s"
type textarea "Köszönöm! Meg fogom tenni"
type textarea "Thank You! I will send YO"
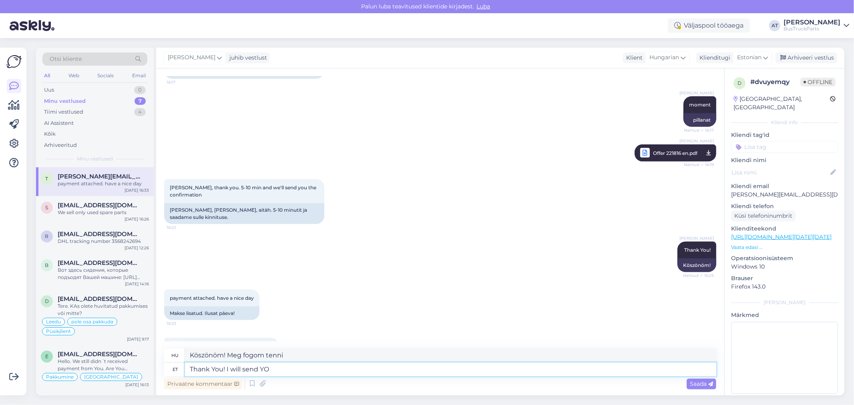
type textarea "Köszönöm! Elküldöm"
type textarea "Thank You! I will send YOu"
type textarea "Köszönöm! Elküldöm neked"
type textarea "Thank You! I will send You tracking n"
type textarea "Köszönöm! Küldöm a követési adatokat."
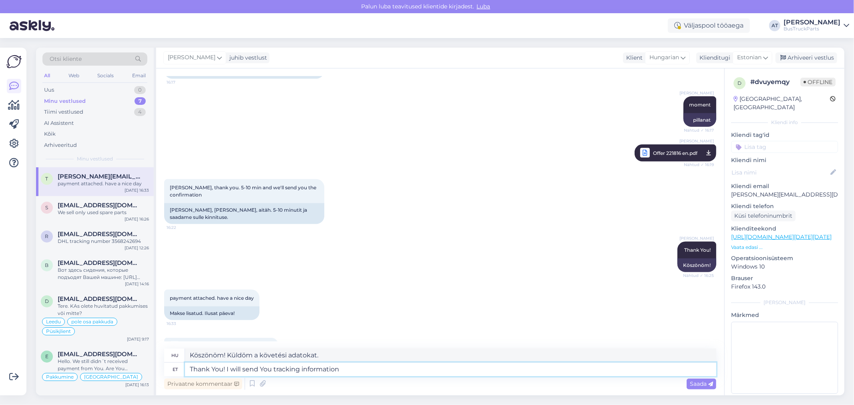
type textarea "Thank You! I will send You tracking information o"
type textarea "Köszönöm! Küldök követési információkat"
type textarea "Thank You! I will send You tracking information on Monday"
type textarea "Köszönöm! Hétfőn küldöm a követési információkat"
type textarea "Thank You! I will send You tracking information on Monday"
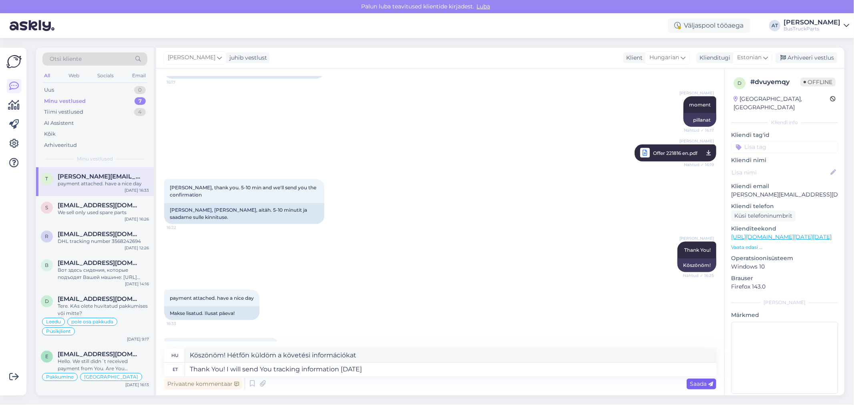
click at [696, 388] on div "Saada" at bounding box center [702, 384] width 30 height 11
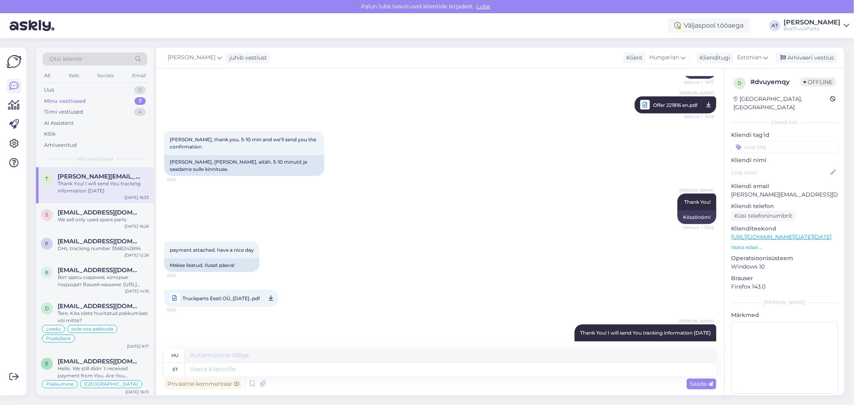
click at [276, 290] on link "Truckparts Eesti OÜ_26.09.2025..pdf 16:33" at bounding box center [221, 298] width 115 height 17
